Goal: Find contact information: Find contact information

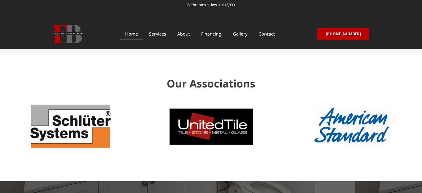
scroll to position [1735, 0]
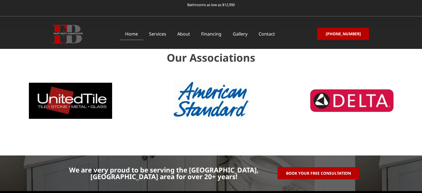
scroll to position [1733, 0]
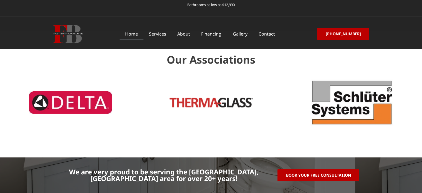
scroll to position [1748, 0]
